Goal: Check status: Check status

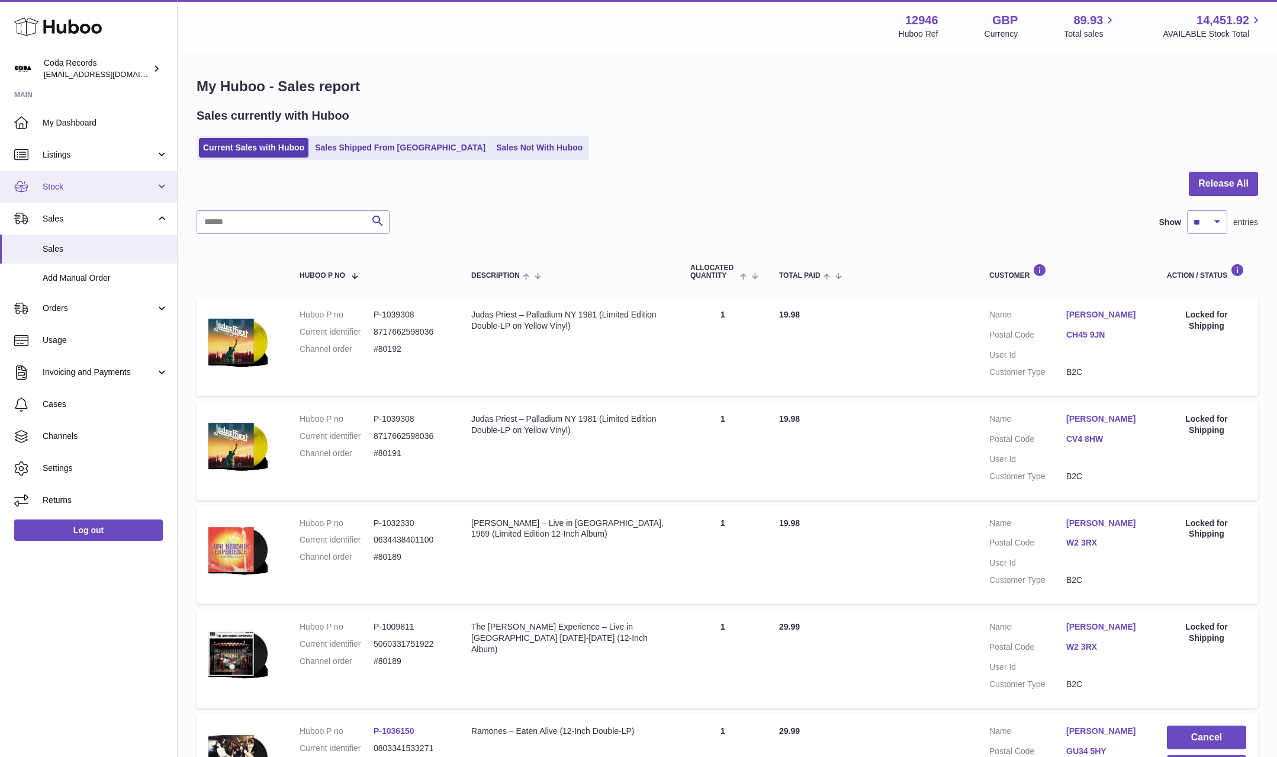
click at [103, 187] on span "Stock" at bounding box center [99, 186] width 113 height 11
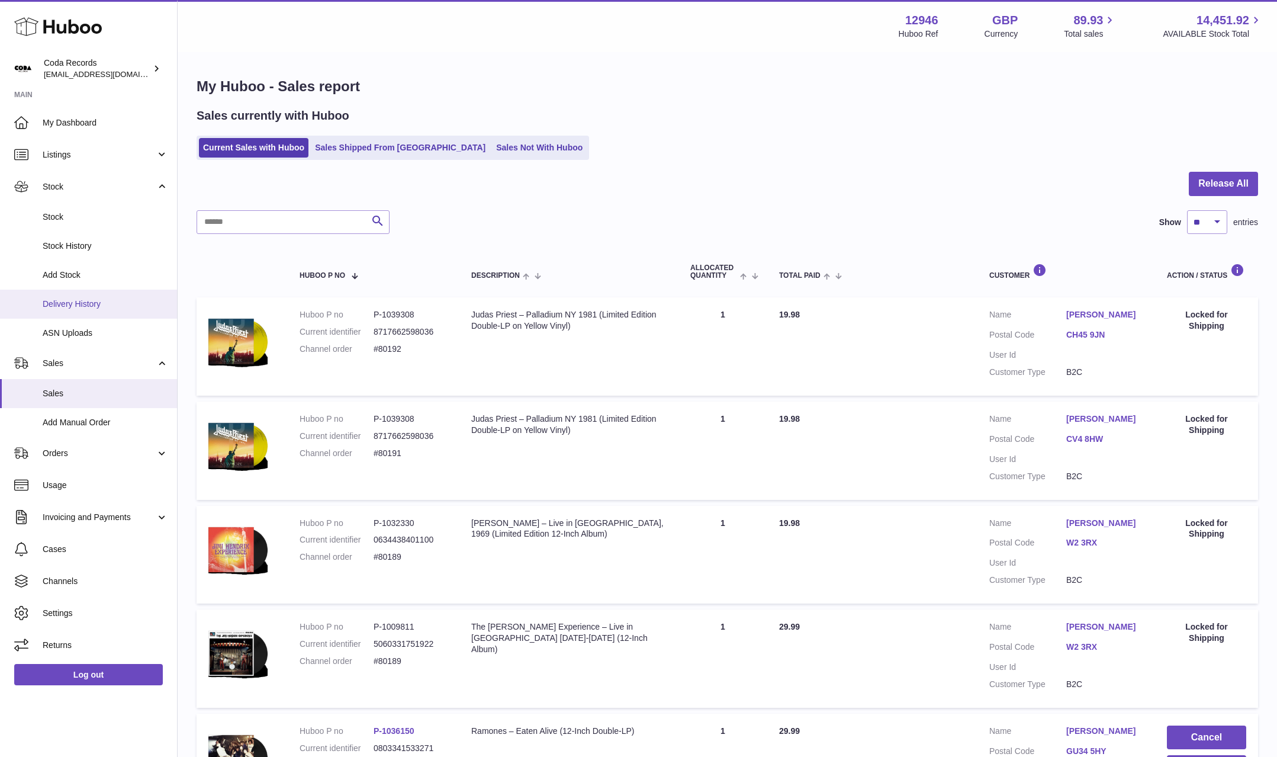
click at [104, 306] on span "Delivery History" at bounding box center [106, 303] width 126 height 11
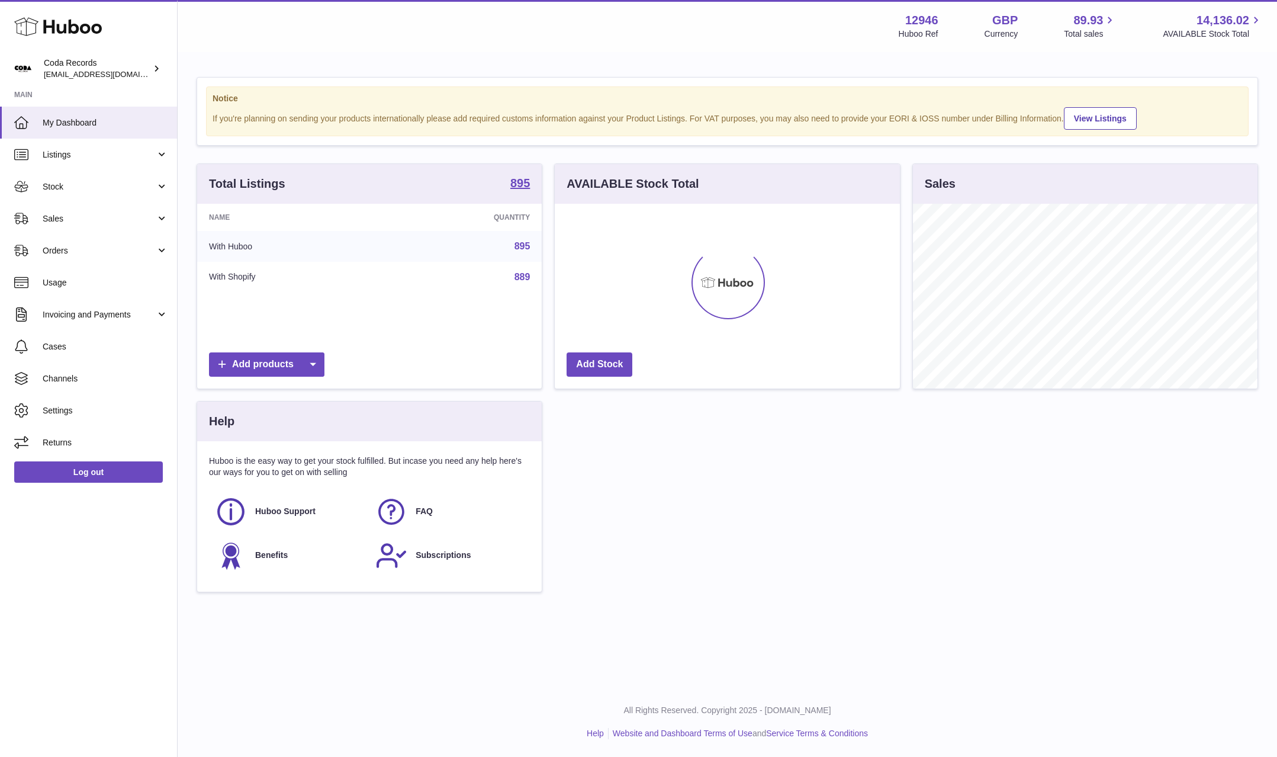
scroll to position [185, 345]
click at [76, 189] on span "Stock" at bounding box center [99, 186] width 113 height 11
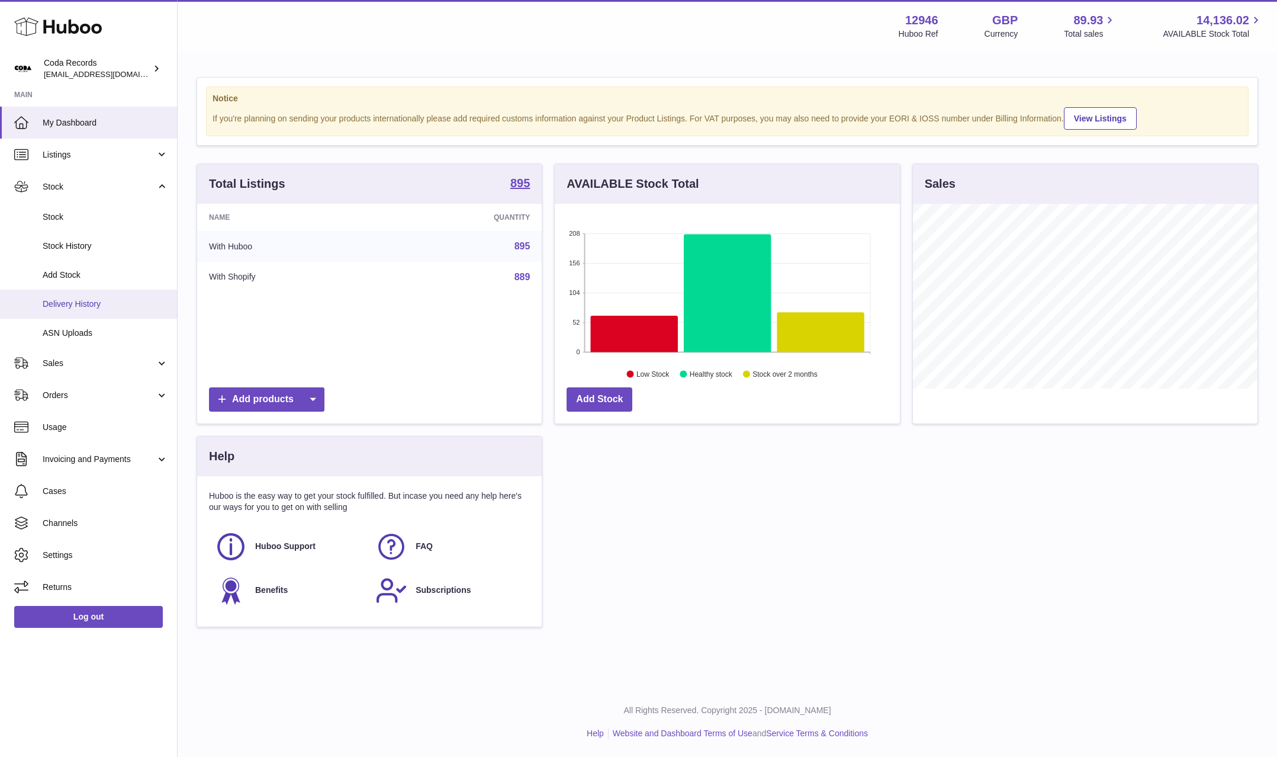
drag, startPoint x: 87, startPoint y: 300, endPoint x: 105, endPoint y: 301, distance: 18.4
click at [87, 300] on span "Delivery History" at bounding box center [106, 303] width 126 height 11
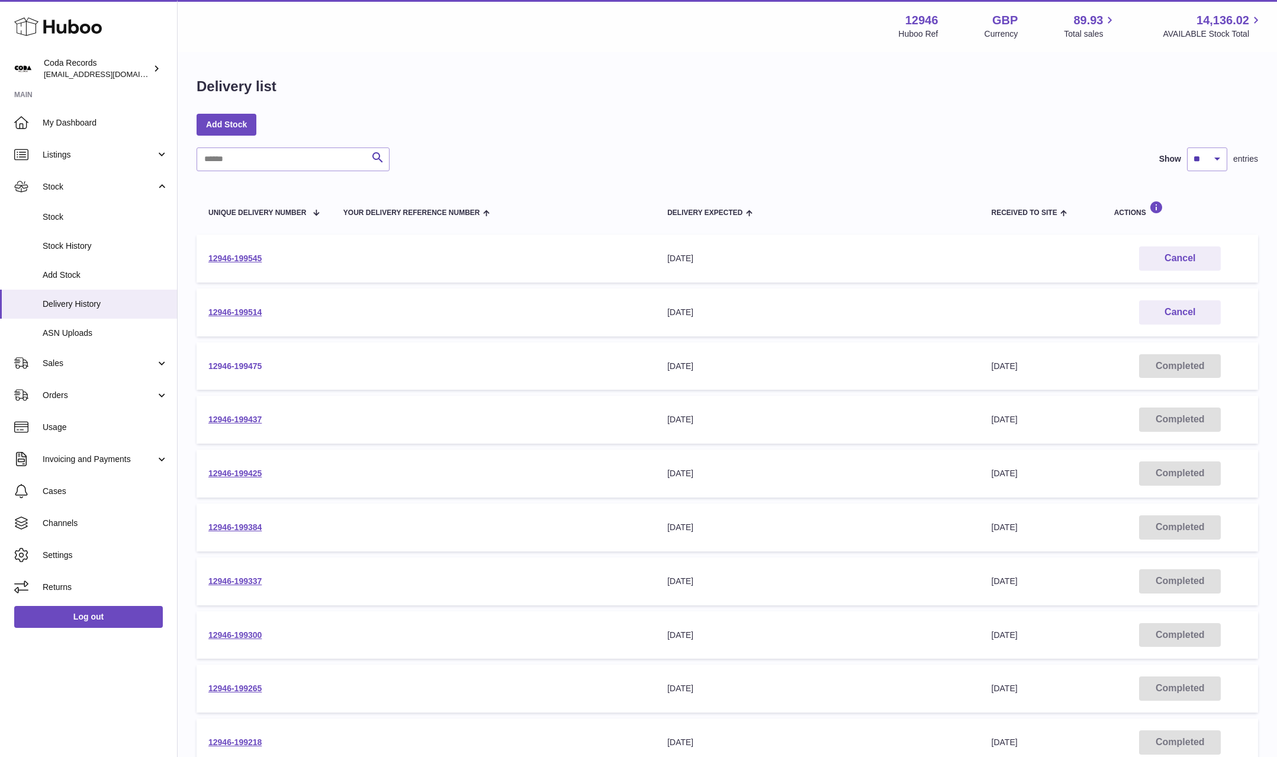
click at [258, 365] on link "12946-199475" at bounding box center [234, 365] width 53 height 9
click at [87, 371] on link "Sales" at bounding box center [88, 363] width 177 height 32
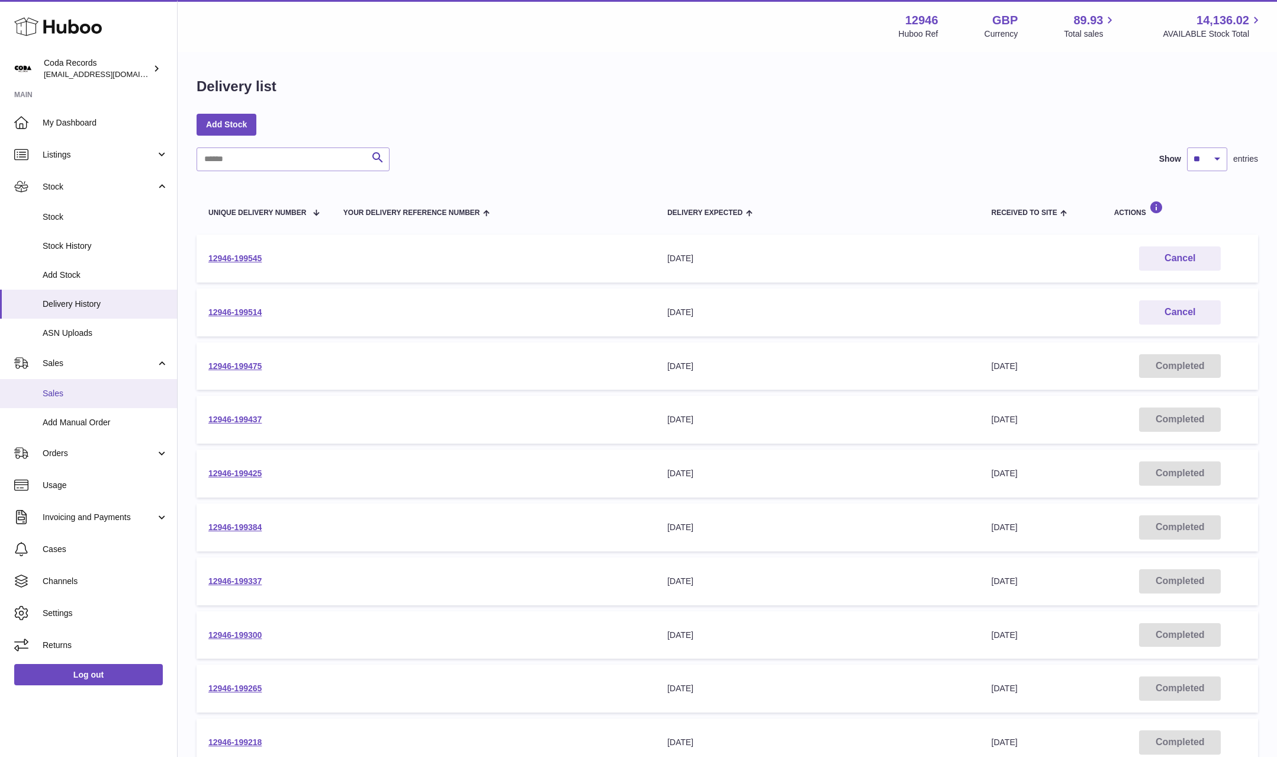
click at [94, 391] on span "Sales" at bounding box center [106, 393] width 126 height 11
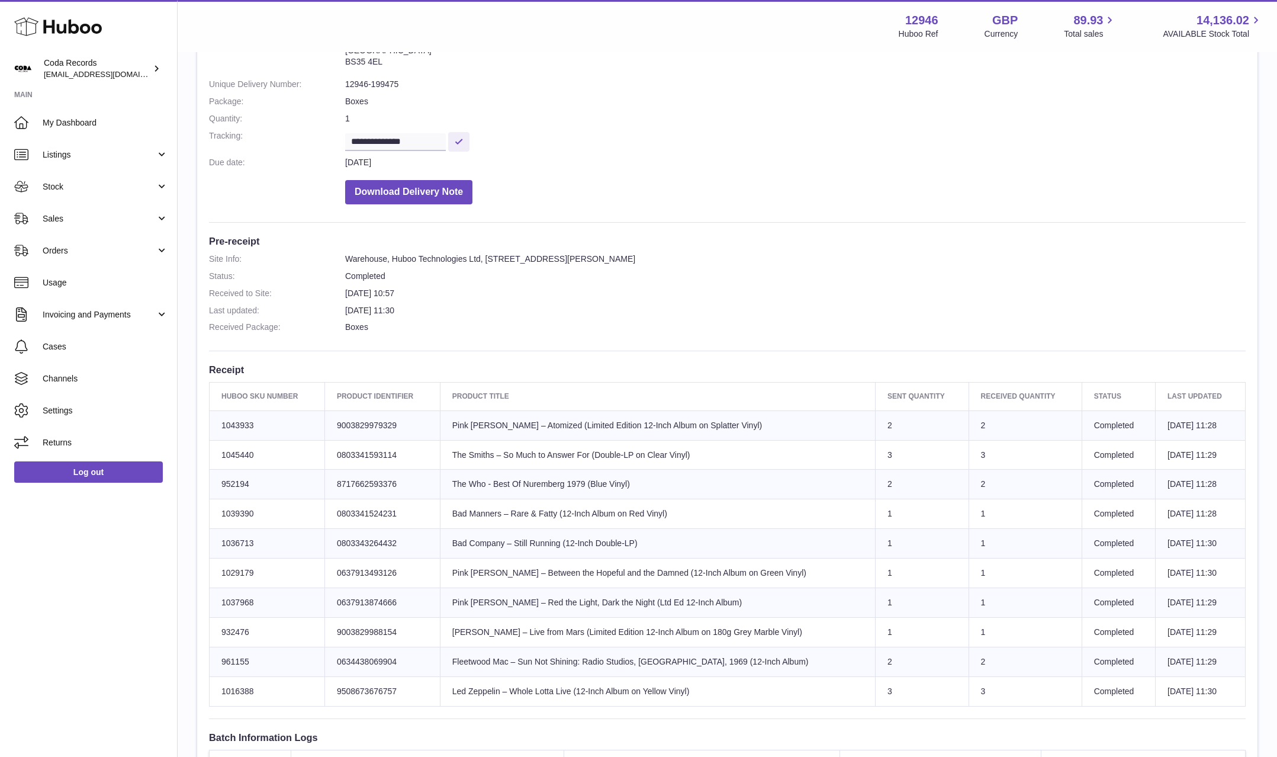
scroll to position [126, 0]
